Goal: Task Accomplishment & Management: Manage account settings

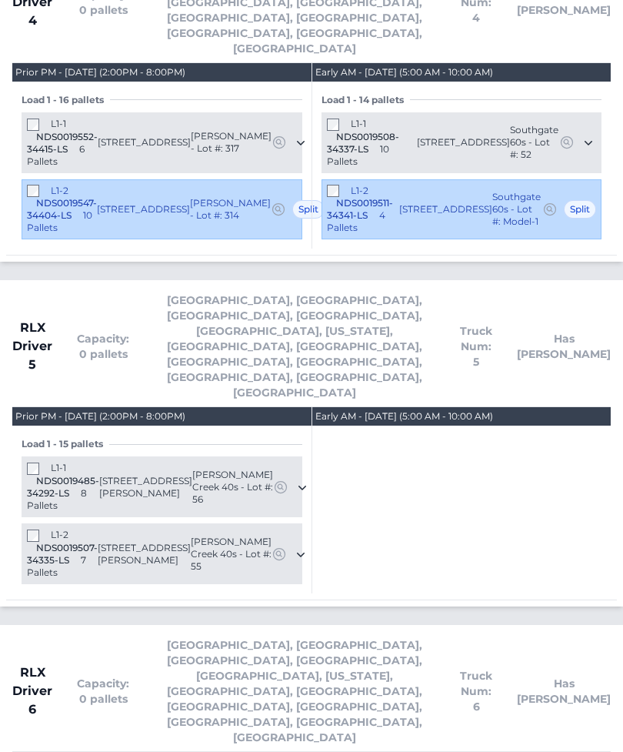
scroll to position [3983, 0]
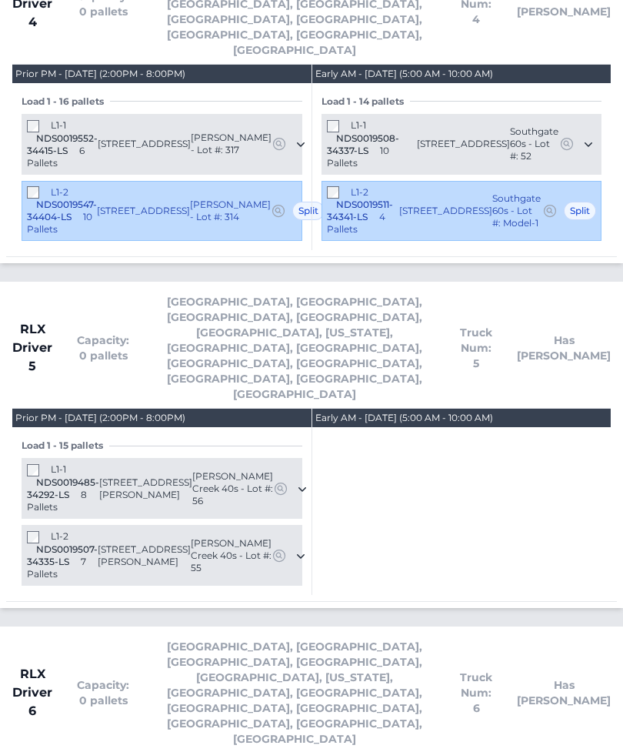
click at [230, 639] on span "Asheville, Atlanta, Charleston, Charlotte, Columbia, Georgia, Greensboro, Green…" at bounding box center [295, 693] width 282 height 108
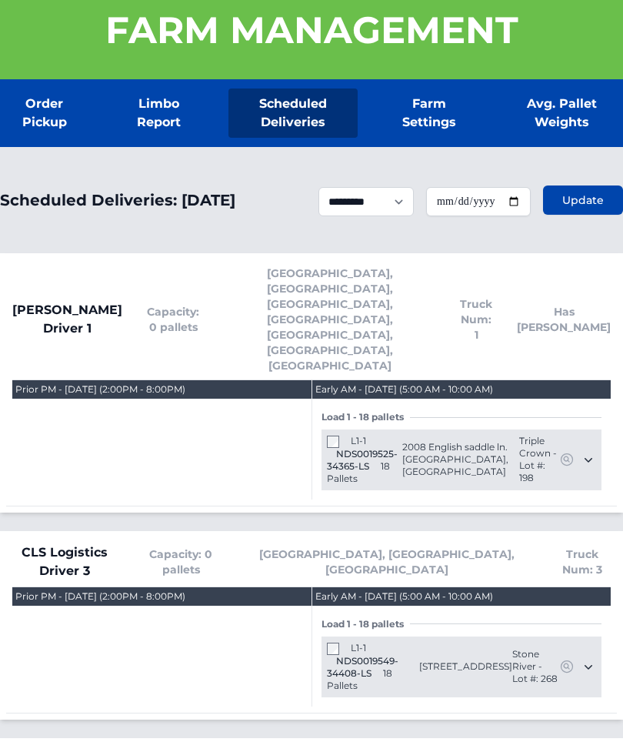
scroll to position [0, 0]
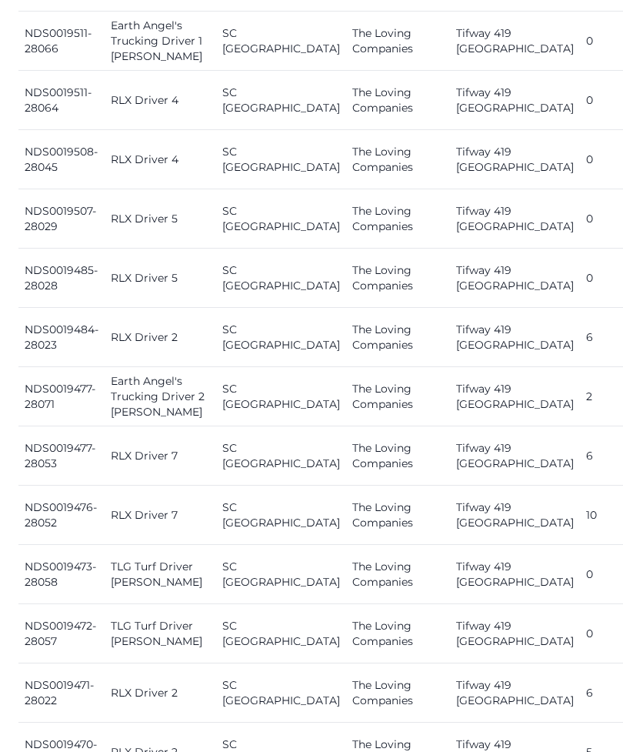
scroll to position [2225, 0]
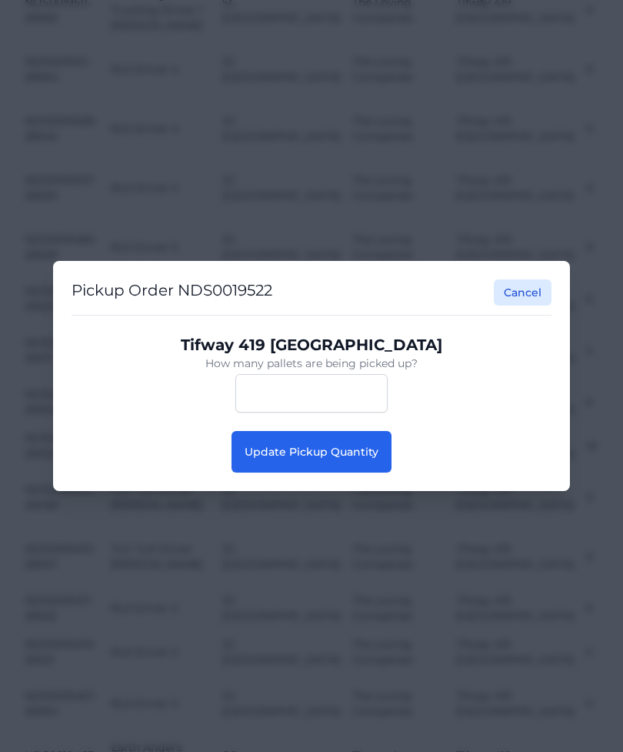
click at [265, 456] on span "Update Pickup Quantity" at bounding box center [312, 452] width 134 height 14
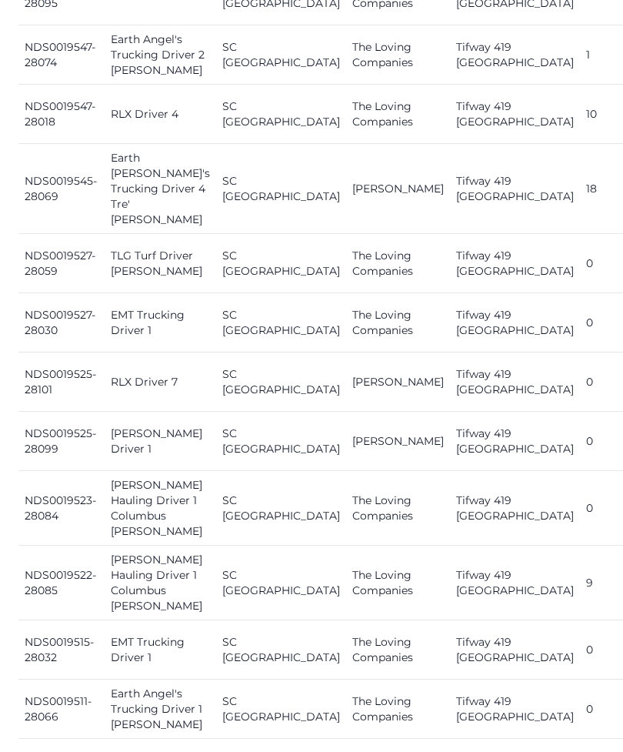
scroll to position [1790, 0]
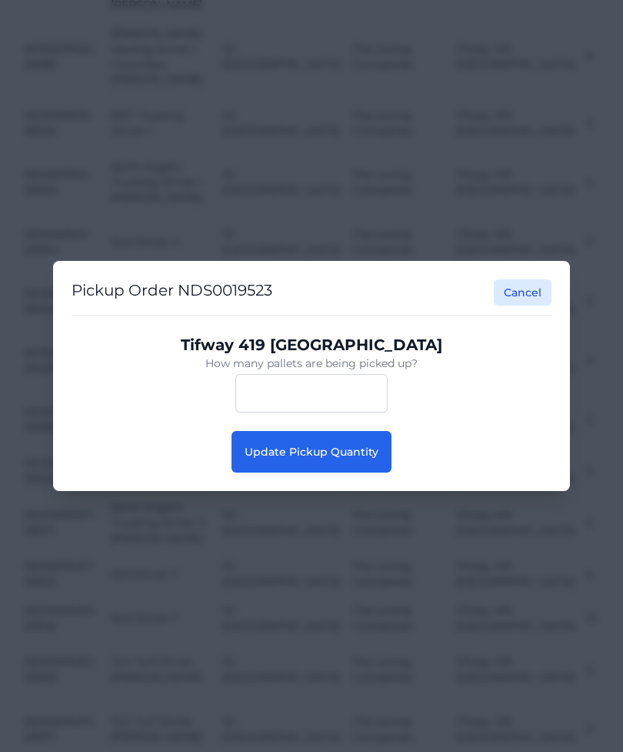
click at [346, 459] on span "Update Pickup Quantity" at bounding box center [312, 452] width 134 height 14
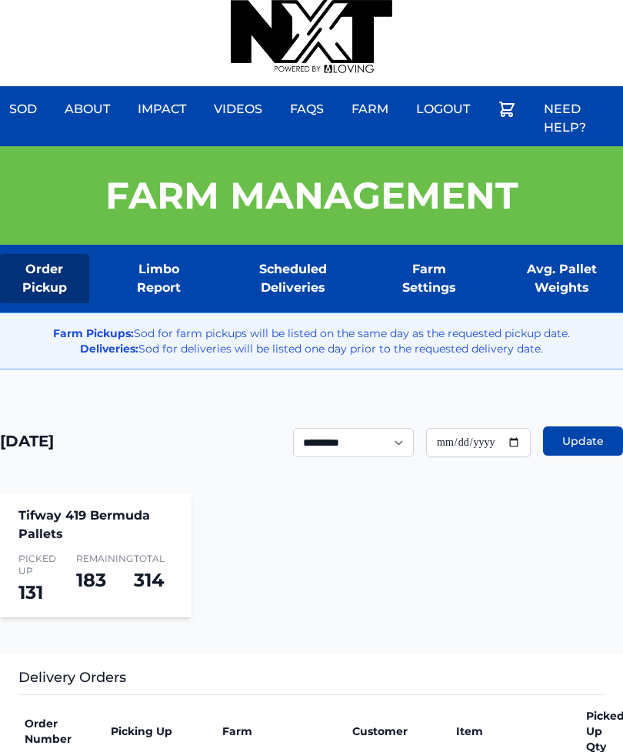
scroll to position [12, 0]
click at [417, 1] on div "Sod About Impact Videos FAQs Need Help? Farm My Account Logout" at bounding box center [311, 37] width 623 height 99
click at [420, 4] on div "Sod About Impact Videos FAQs Need Help? Farm My Account Logout" at bounding box center [311, 37] width 623 height 99
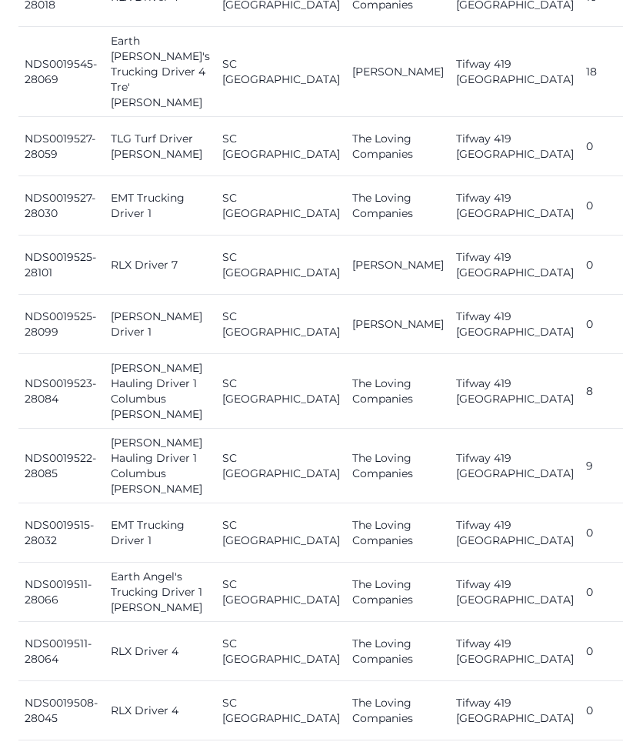
scroll to position [1754, 0]
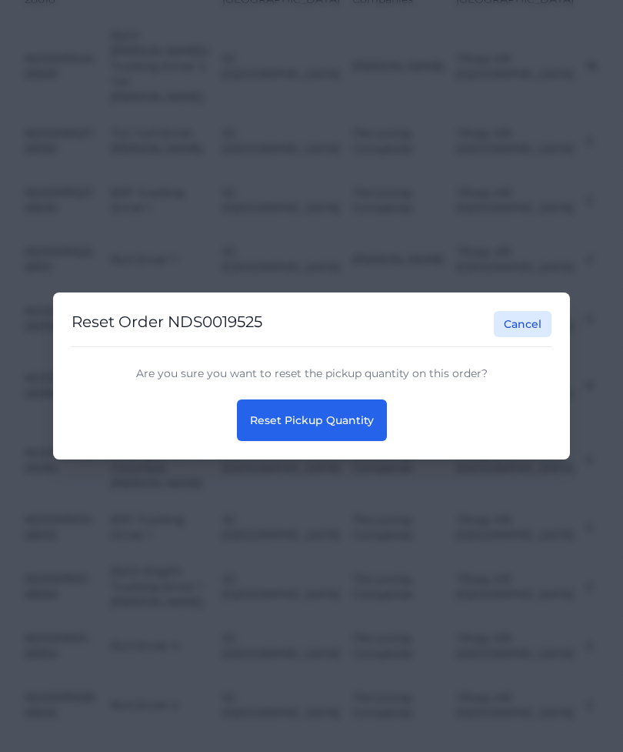
click at [365, 427] on span "Reset Pickup Quantity" at bounding box center [312, 420] width 124 height 14
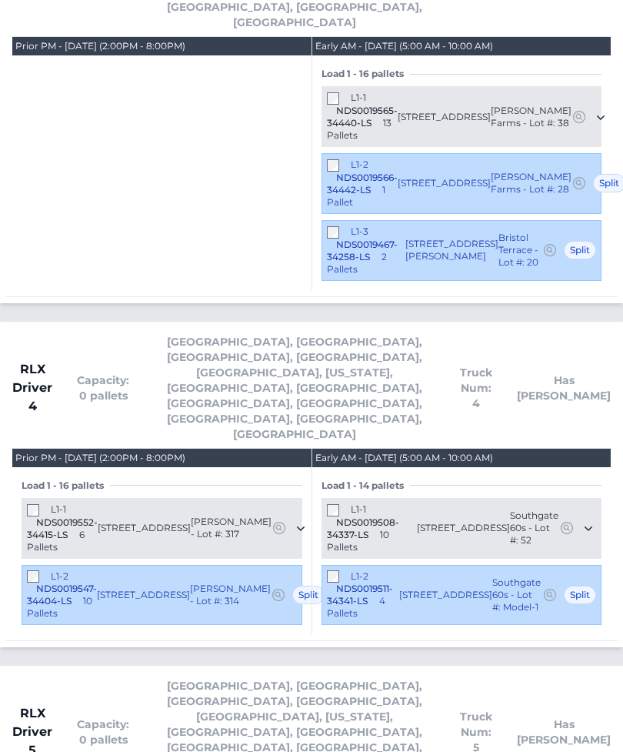
scroll to position [3598, 0]
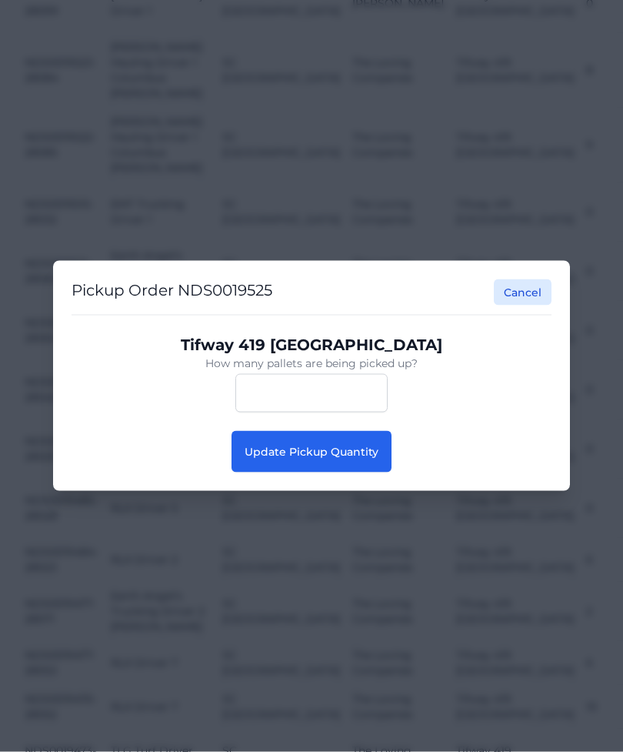
scroll to position [2023, 0]
click at [386, 445] on button "Update Pickup Quantity" at bounding box center [312, 452] width 160 height 42
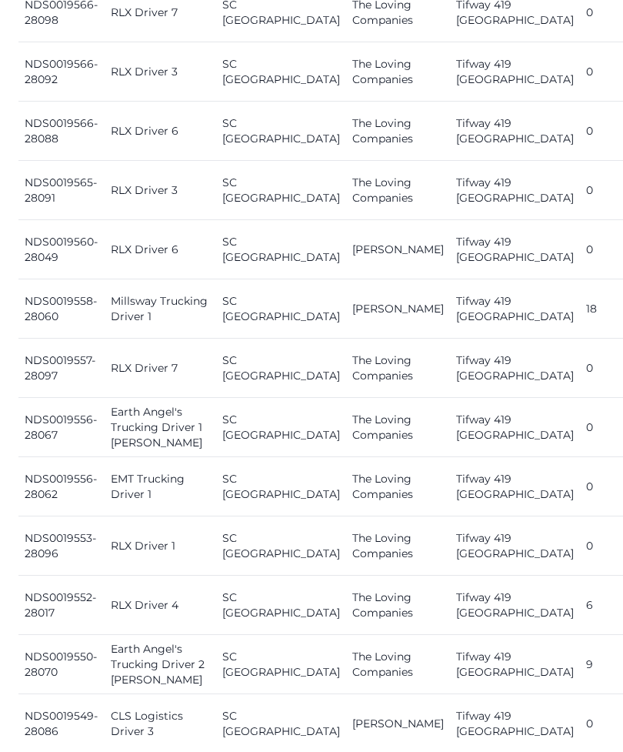
scroll to position [842, 0]
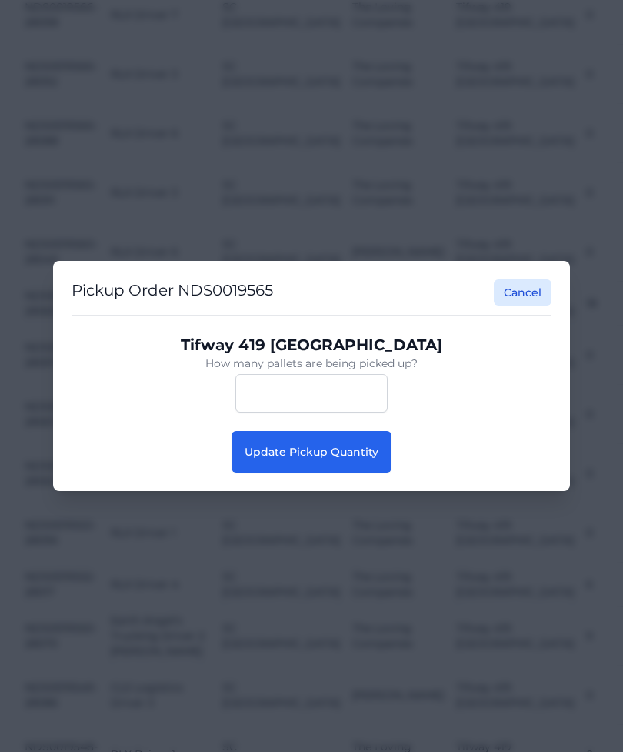
click at [346, 473] on button "Update Pickup Quantity" at bounding box center [312, 452] width 160 height 42
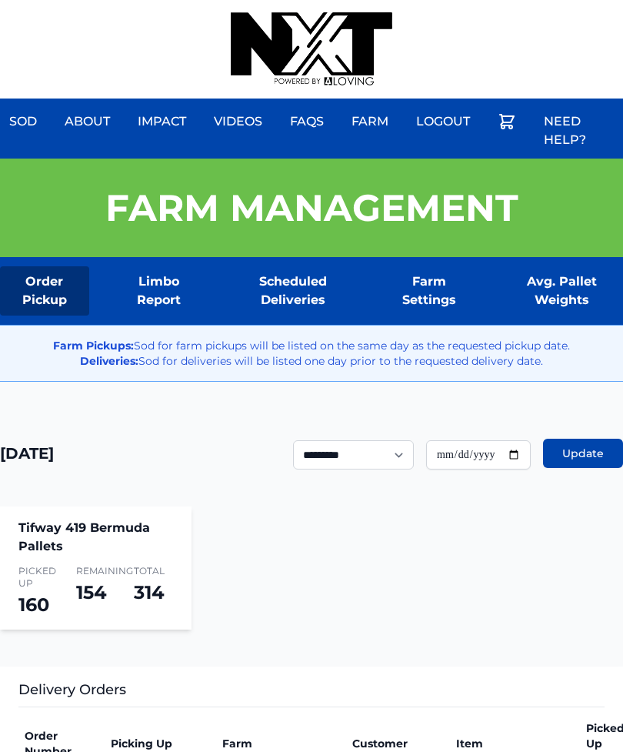
click at [547, 2] on div "Sod About Impact Videos FAQs Need Help? Farm My Account Logout" at bounding box center [311, 49] width 623 height 99
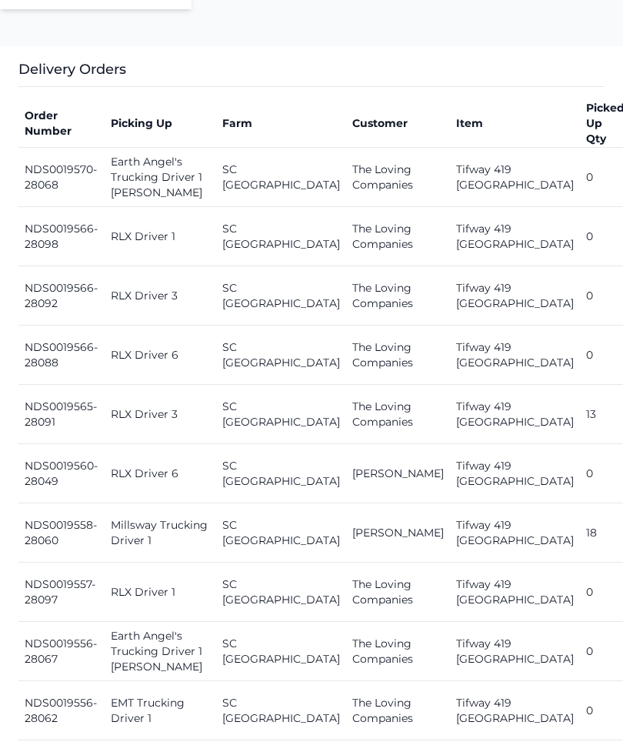
scroll to position [637, 0]
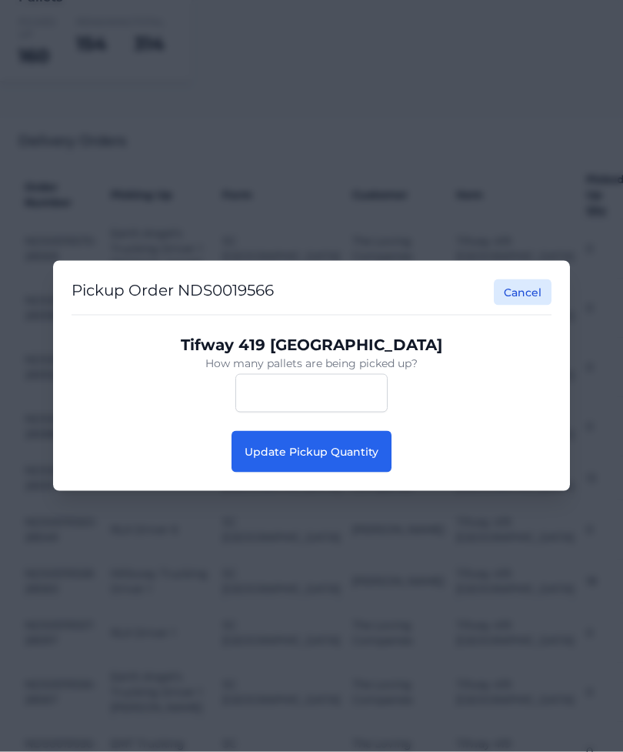
click at [326, 462] on button "Update Pickup Quantity" at bounding box center [312, 452] width 160 height 42
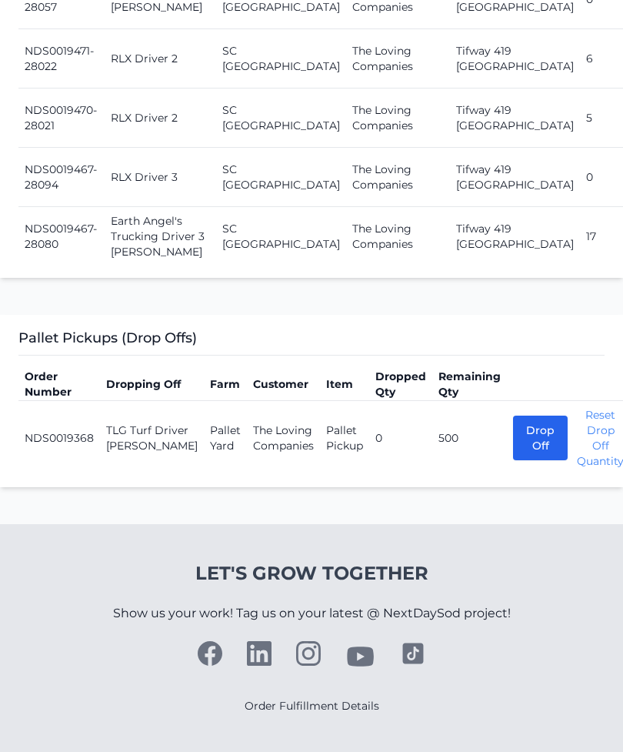
scroll to position [3055, 0]
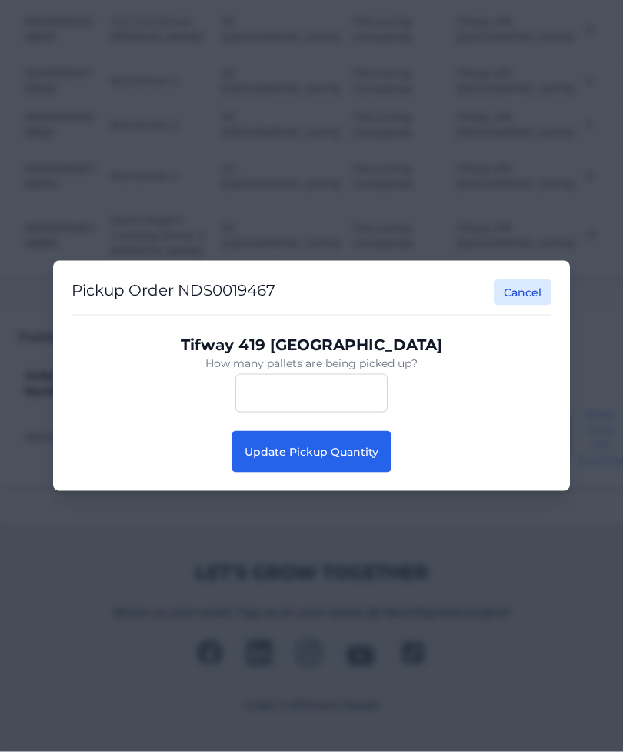
scroll to position [3055, 0]
click at [376, 473] on button "Update Pickup Quantity" at bounding box center [312, 452] width 160 height 42
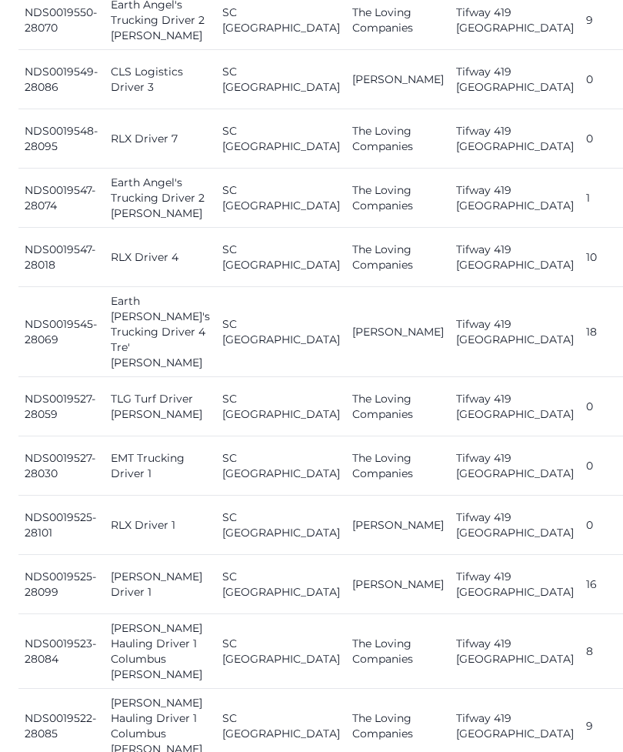
scroll to position [1488, 0]
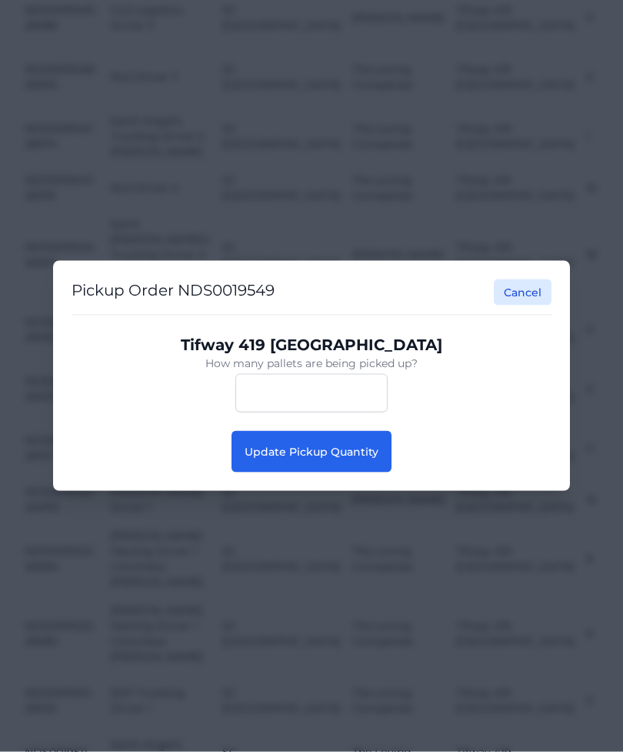
scroll to position [1488, 0]
click at [330, 463] on button "Update Pickup Quantity" at bounding box center [312, 452] width 160 height 42
